Goal: Find specific page/section: Find specific page/section

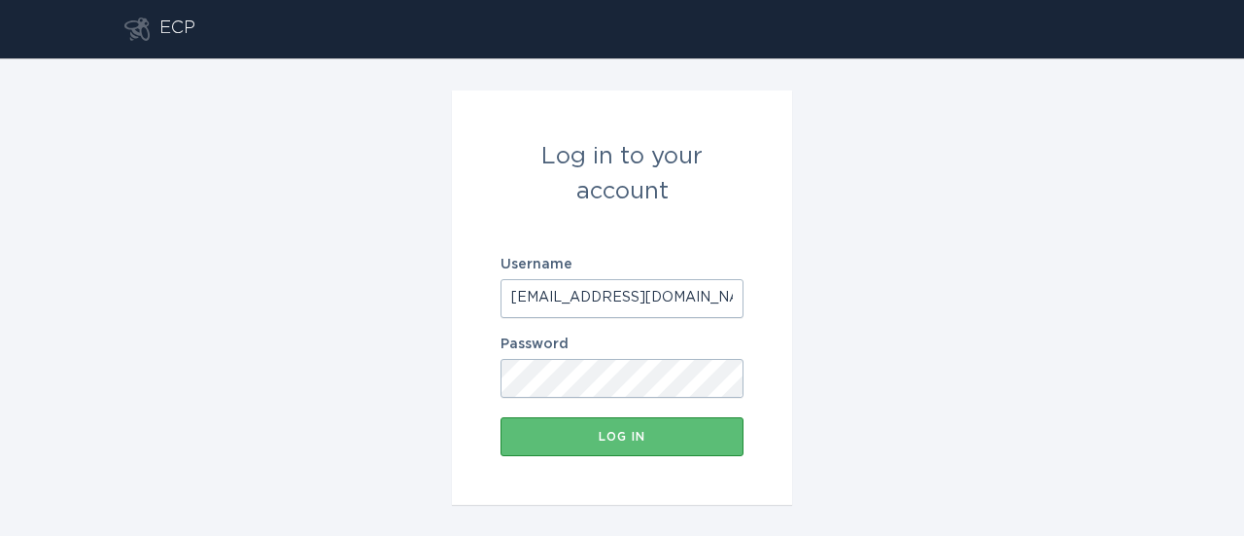
click at [622, 305] on input "[EMAIL_ADDRESS][DOMAIN_NAME]" at bounding box center [622, 298] width 243 height 39
type input "[EMAIL_ADDRESS][DOMAIN_NAME]"
click at [610, 425] on button "Log in" at bounding box center [622, 436] width 243 height 39
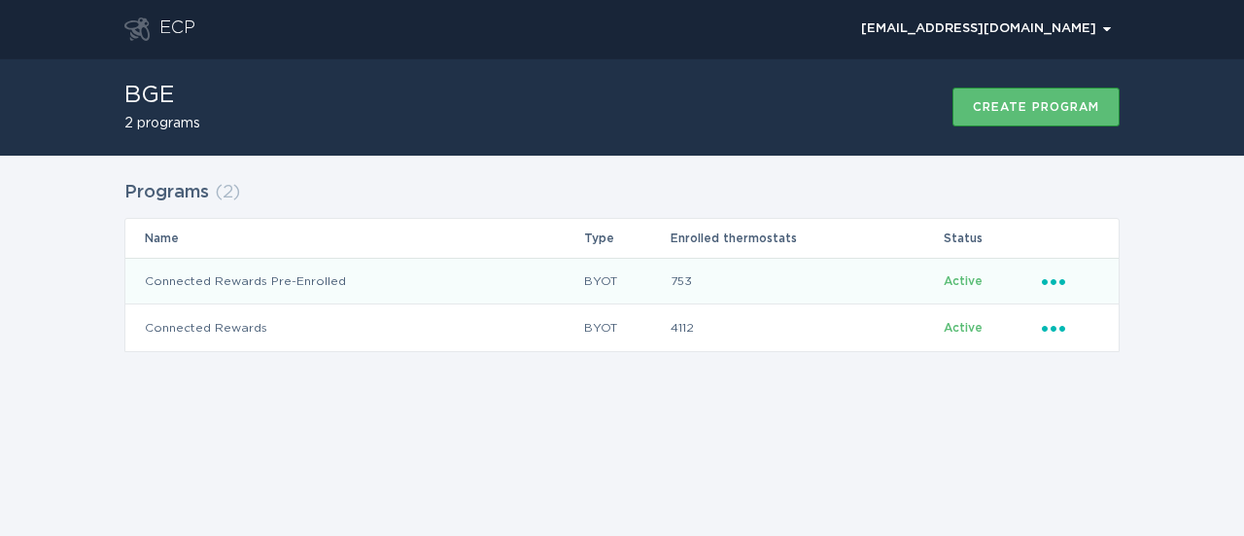
click at [241, 279] on td "Connected Rewards Pre-Enrolled" at bounding box center [354, 281] width 458 height 47
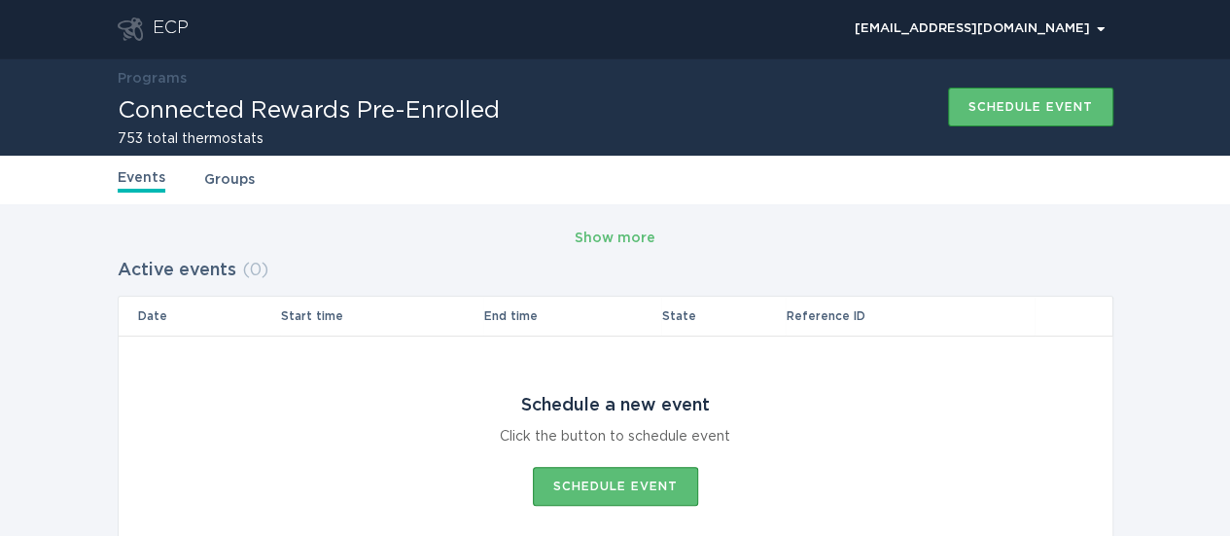
click at [161, 85] on link "Programs" at bounding box center [152, 79] width 69 height 14
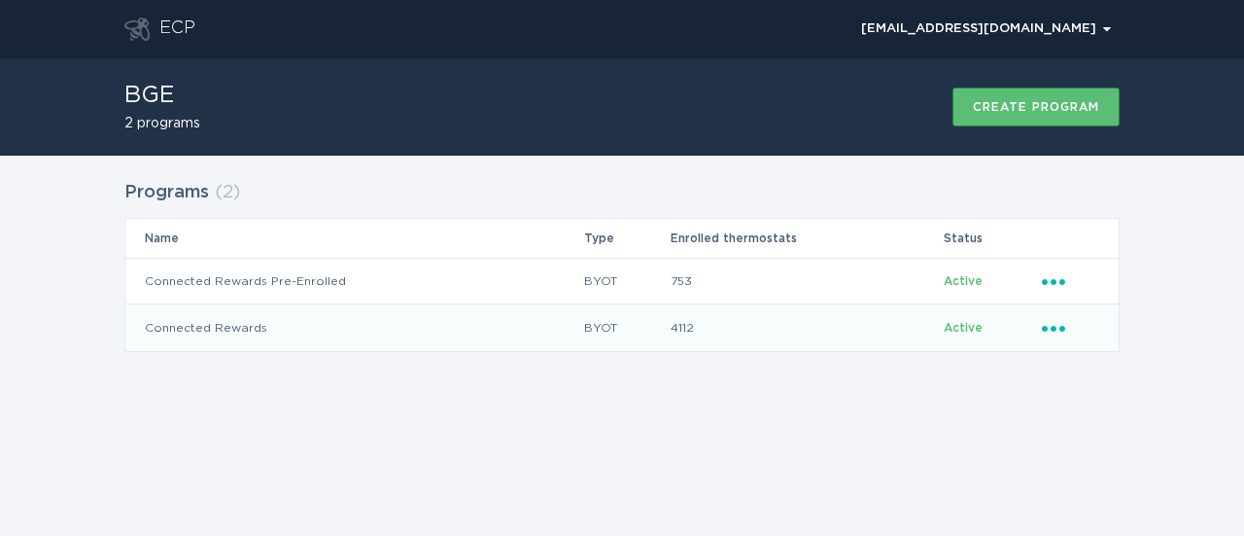
click at [216, 327] on td "Connected Rewards" at bounding box center [354, 327] width 458 height 47
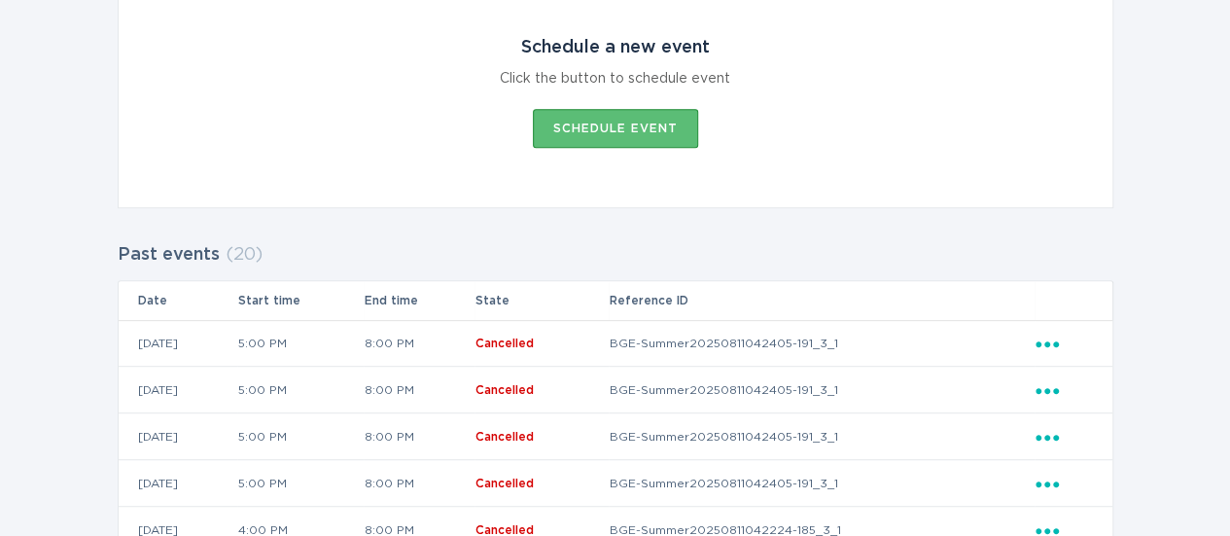
scroll to position [389, 0]
